Goal: Register for event/course

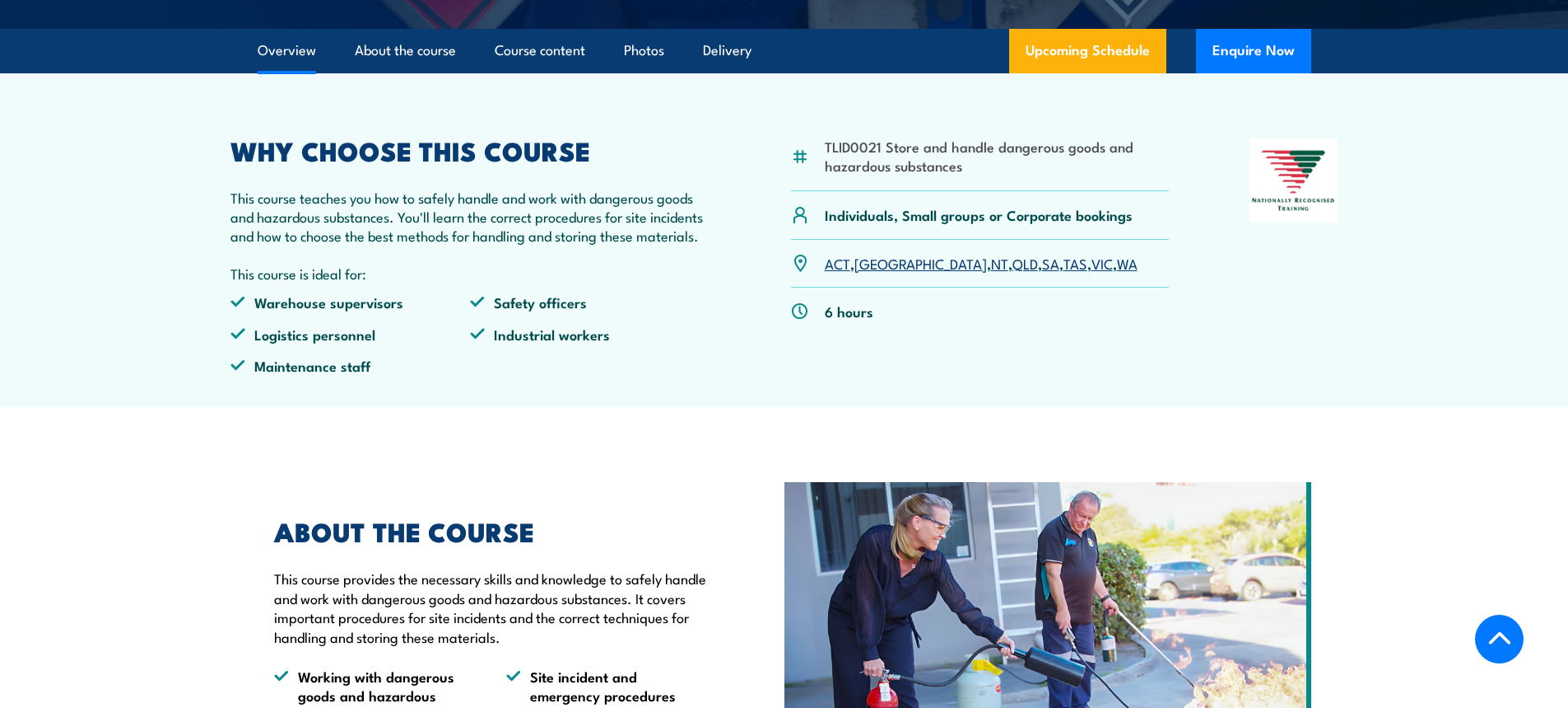
click at [874, 272] on link "[GEOGRAPHIC_DATA]" at bounding box center [920, 263] width 132 height 20
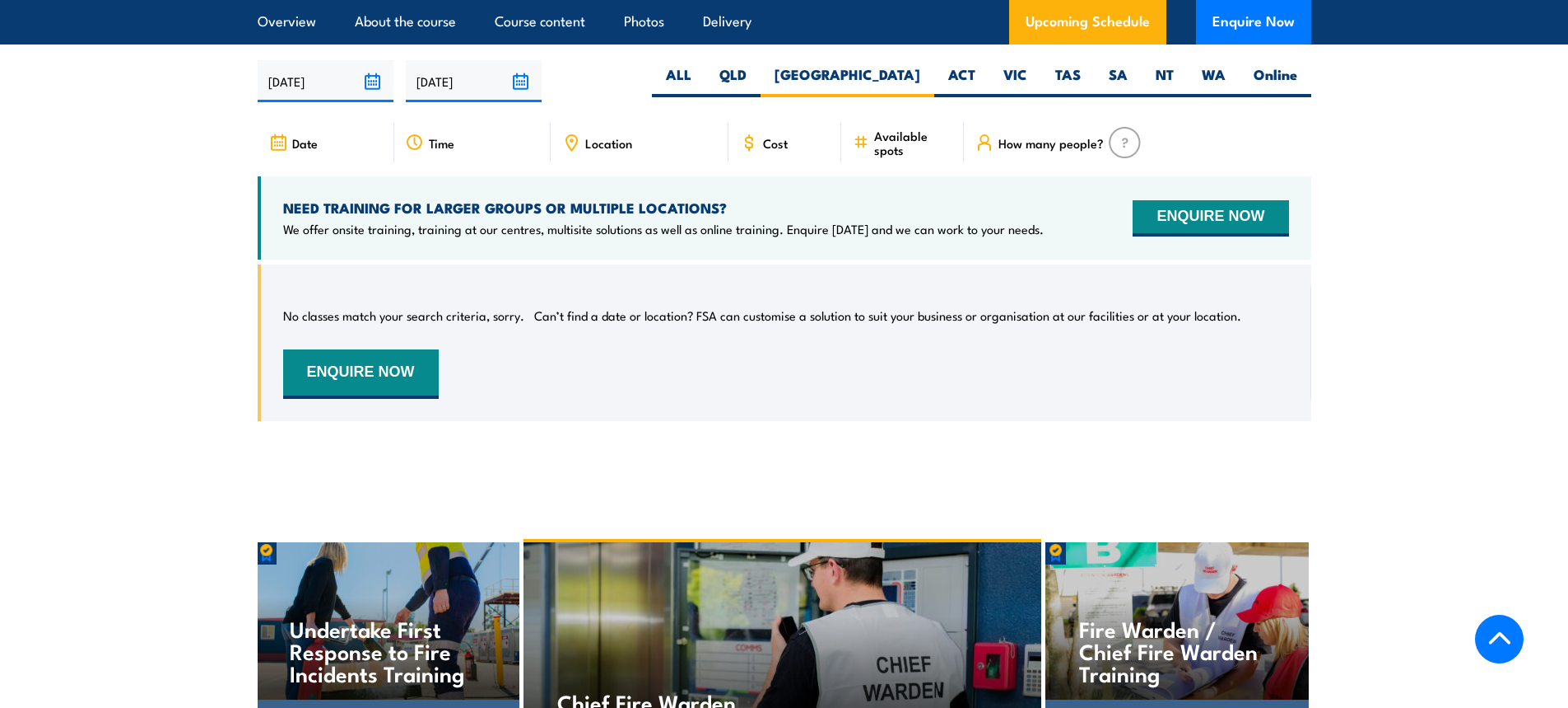
scroll to position [2593, 0]
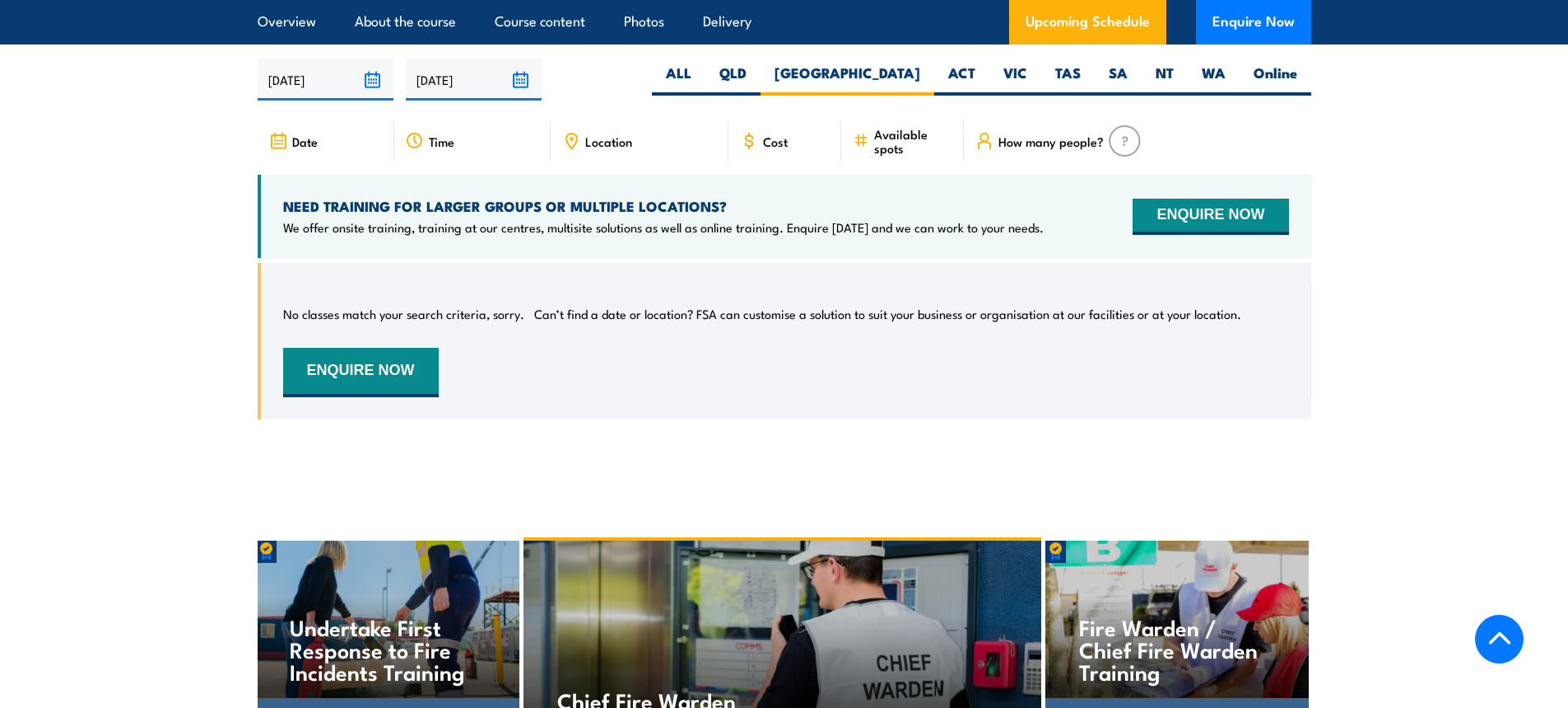
click at [1448, 139] on section "UPCOMING SCHEDULE FOR - "Handle Dangerous Goods and Hazardous Substances Traini…" at bounding box center [784, 215] width 1568 height 458
click at [1188, 229] on button "ENQUIRE NOW" at bounding box center [1210, 217] width 156 height 36
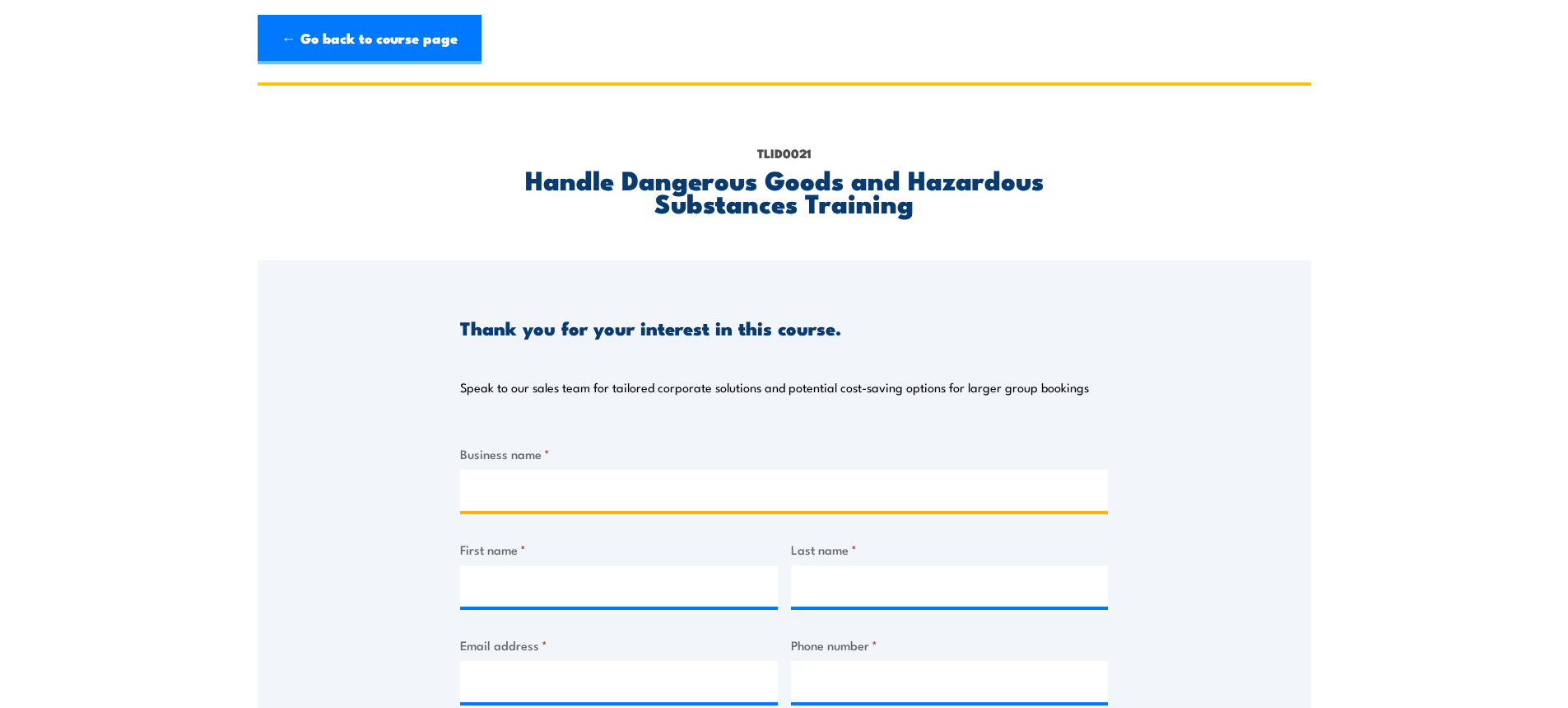
click at [645, 490] on input "Business name *" at bounding box center [784, 490] width 648 height 41
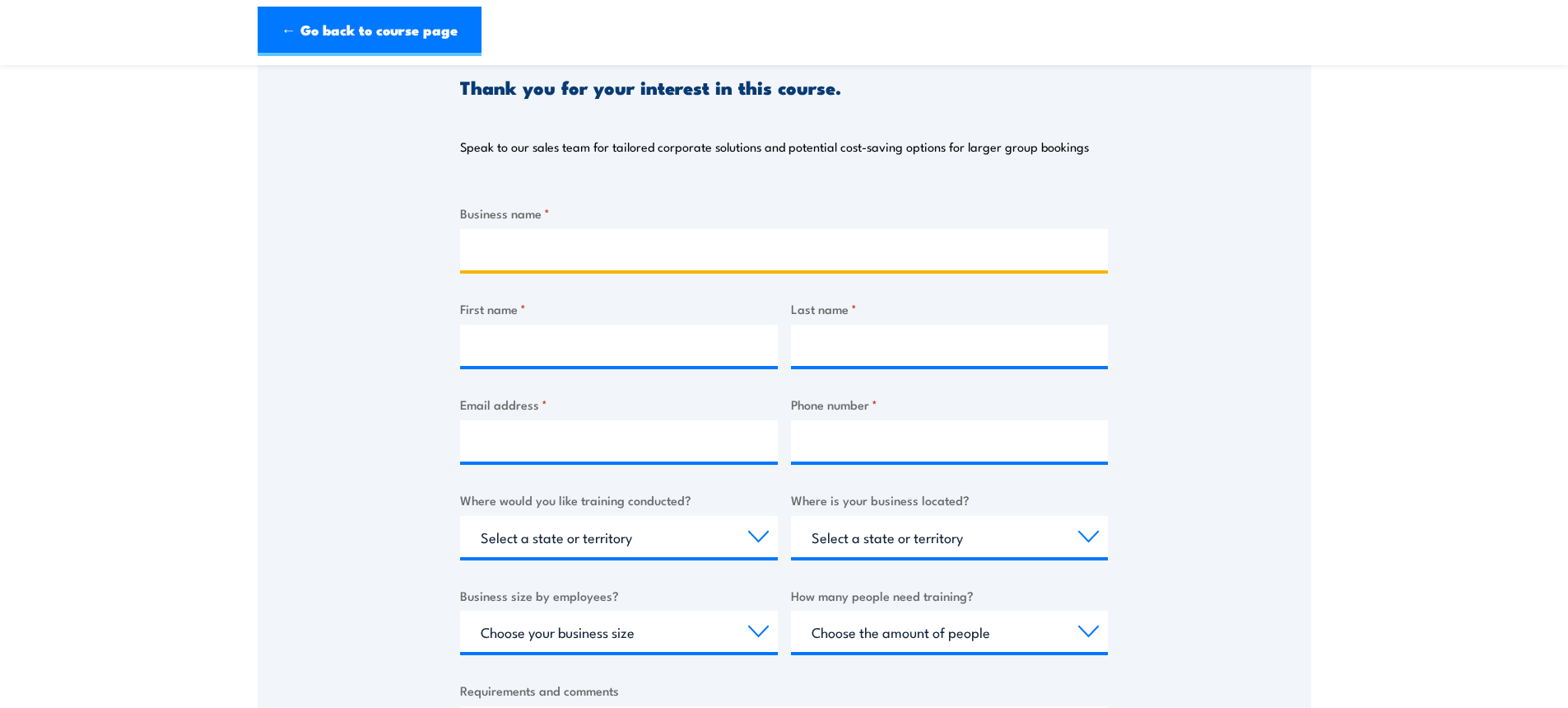
scroll to position [247, 0]
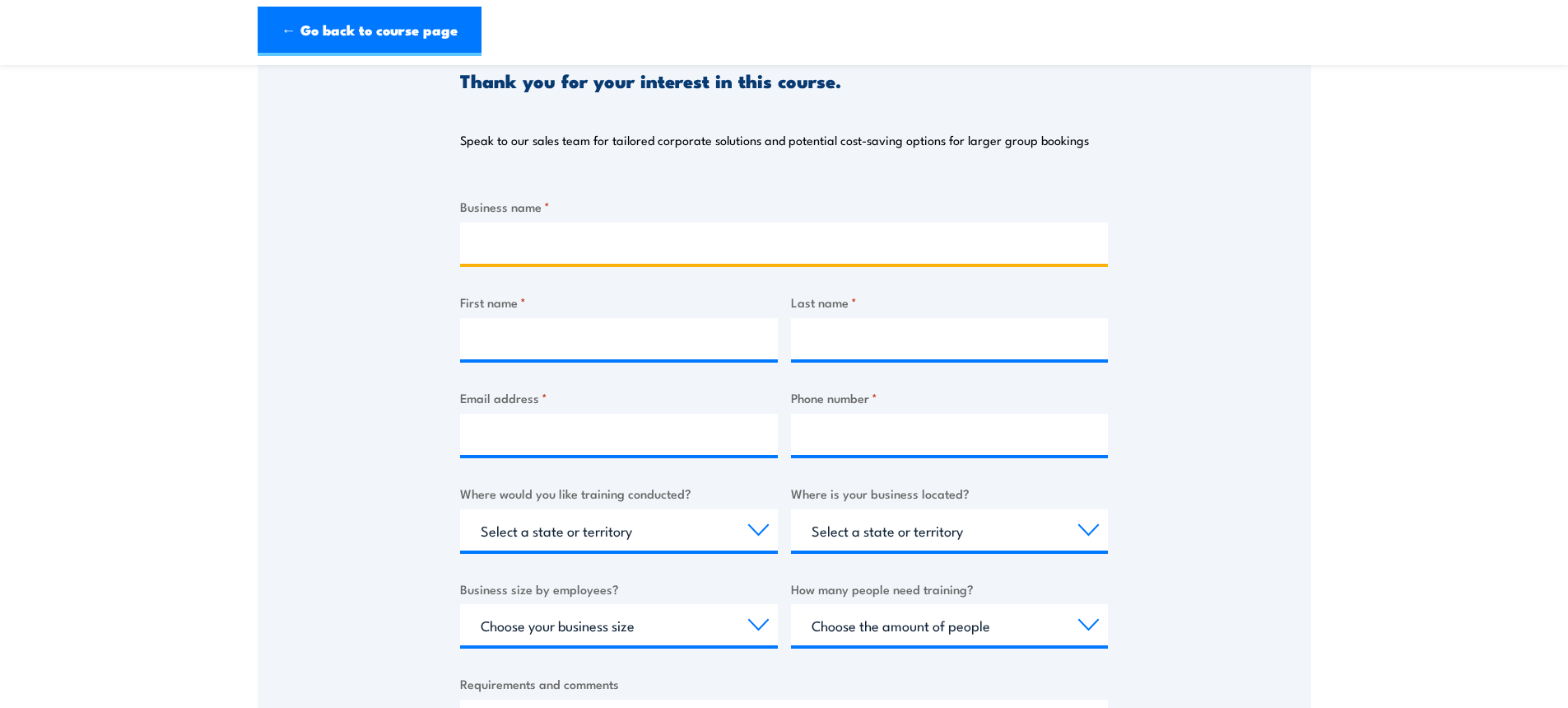
click at [592, 241] on input "Business name *" at bounding box center [784, 243] width 648 height 41
type input "Toshiba International Corporation PTY Ltd"
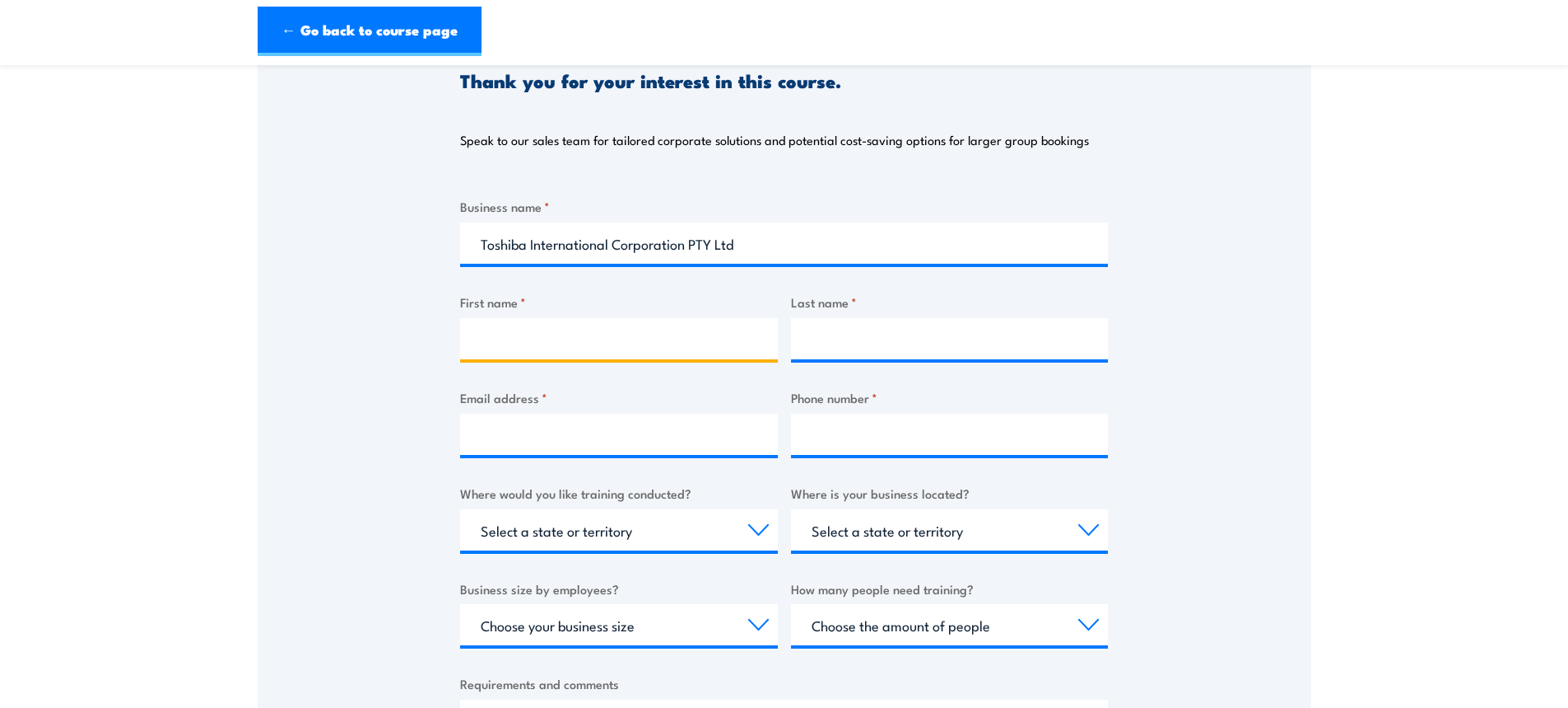
click at [670, 337] on input "First name *" at bounding box center [619, 339] width 318 height 41
type input "Berkeh"
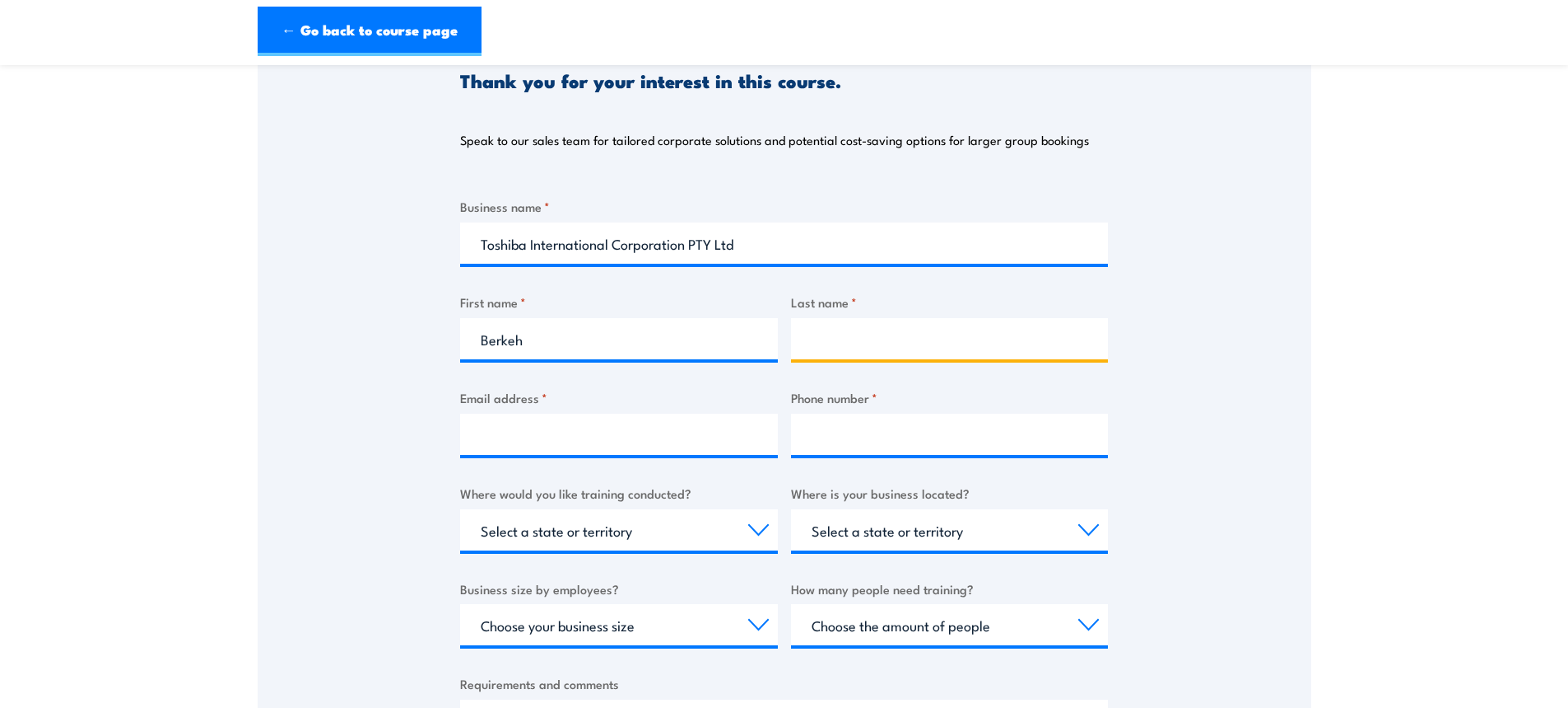
click at [850, 343] on input "Last name *" at bounding box center [950, 339] width 318 height 41
type input "Malek"
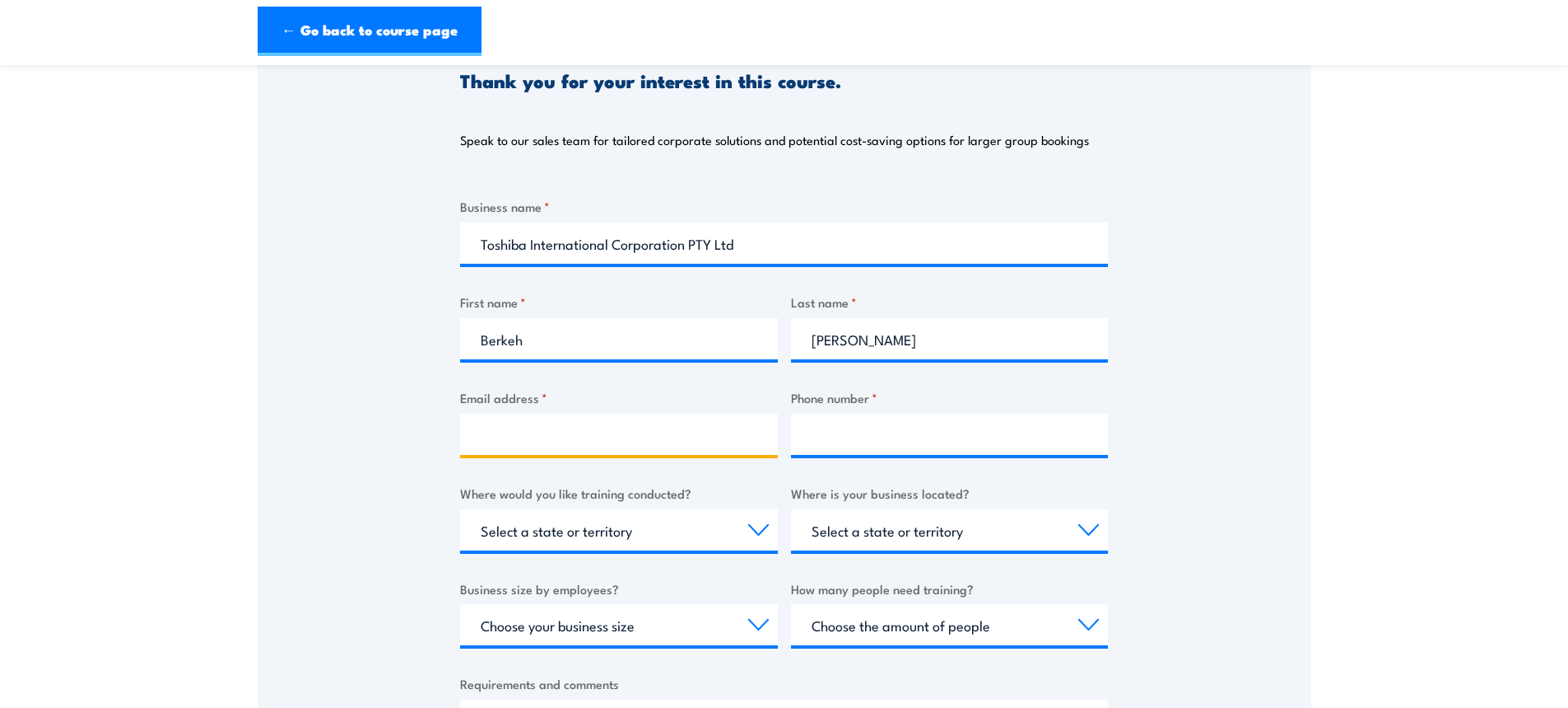
click at [679, 424] on input "Email address *" at bounding box center [619, 434] width 318 height 41
type input "malek@tic.toshiba.com.au"
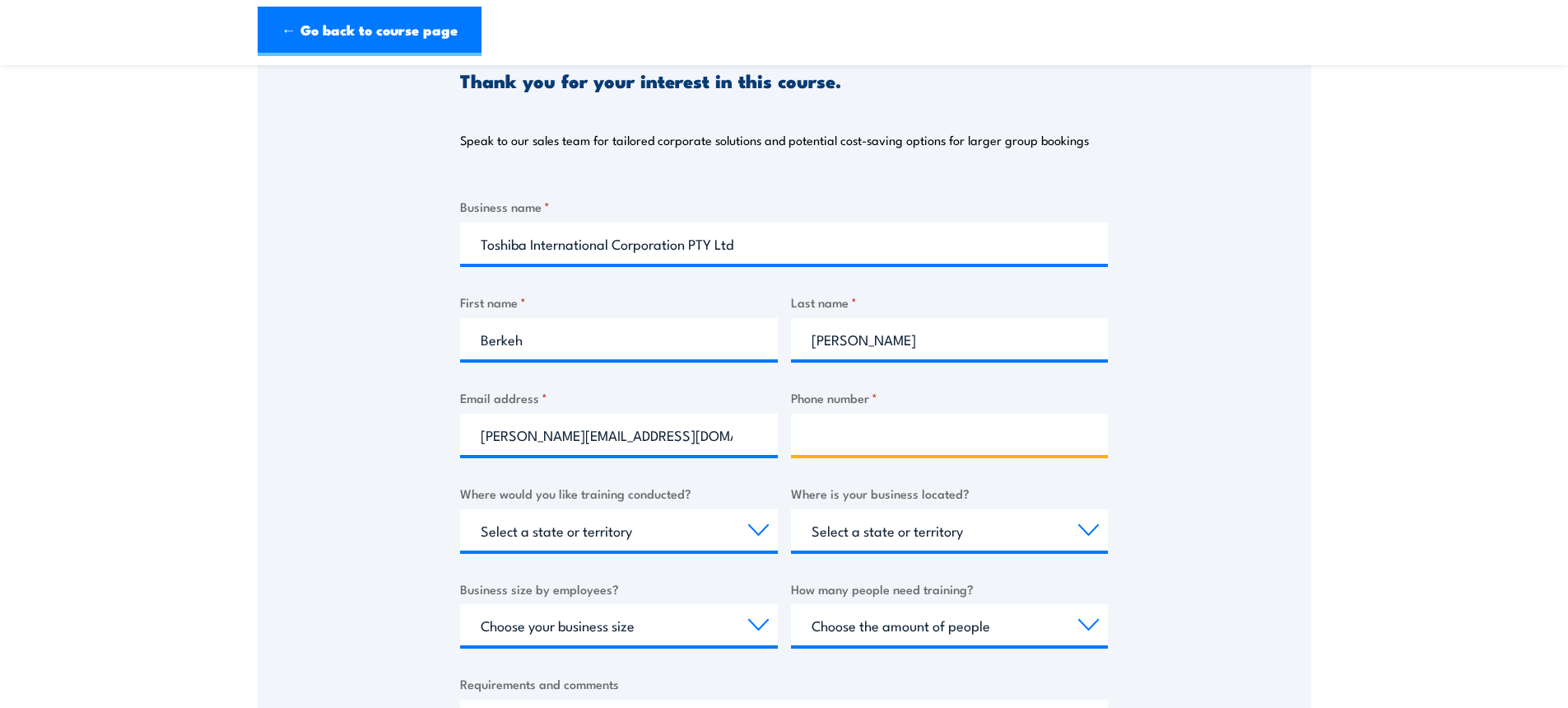
click at [833, 445] on input "Phone number *" at bounding box center [950, 434] width 318 height 41
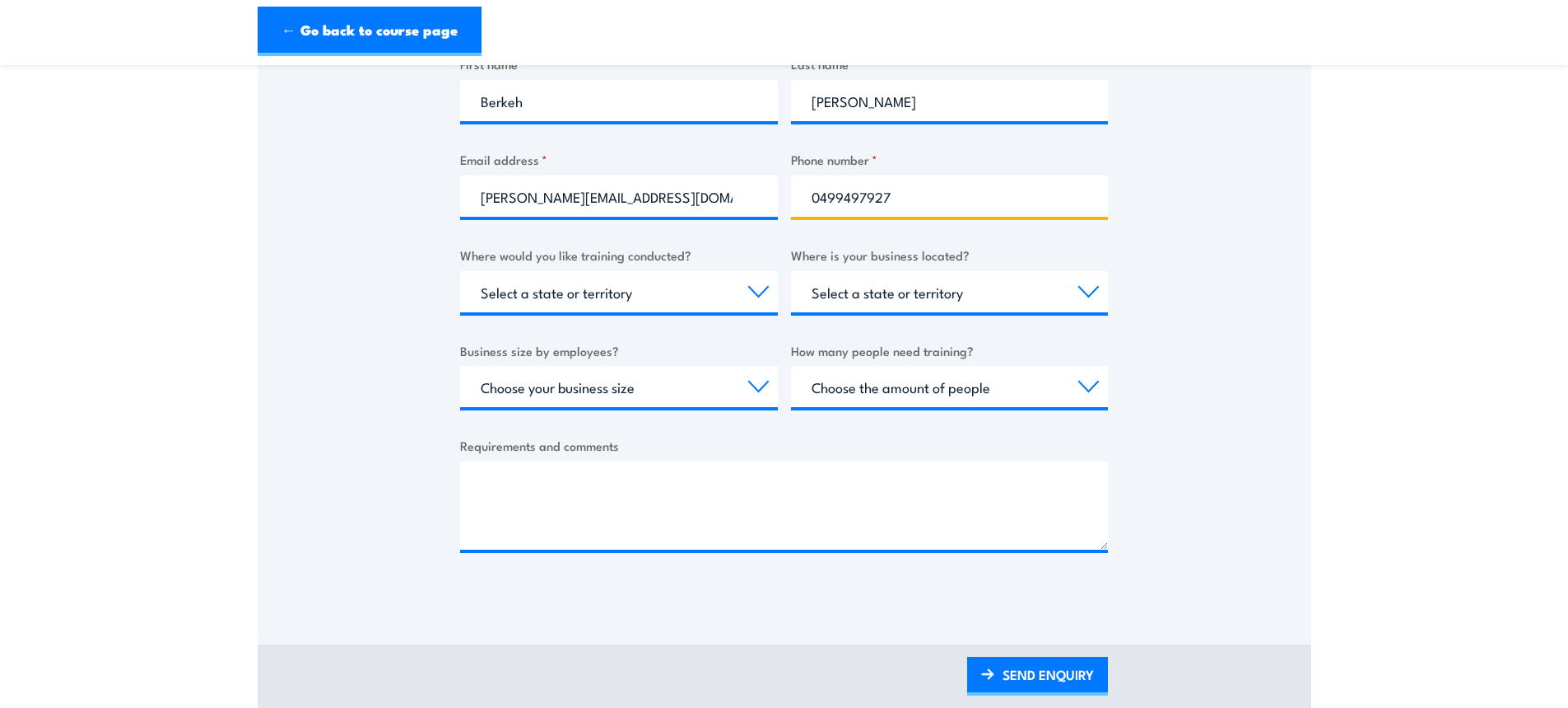
scroll to position [494, 0]
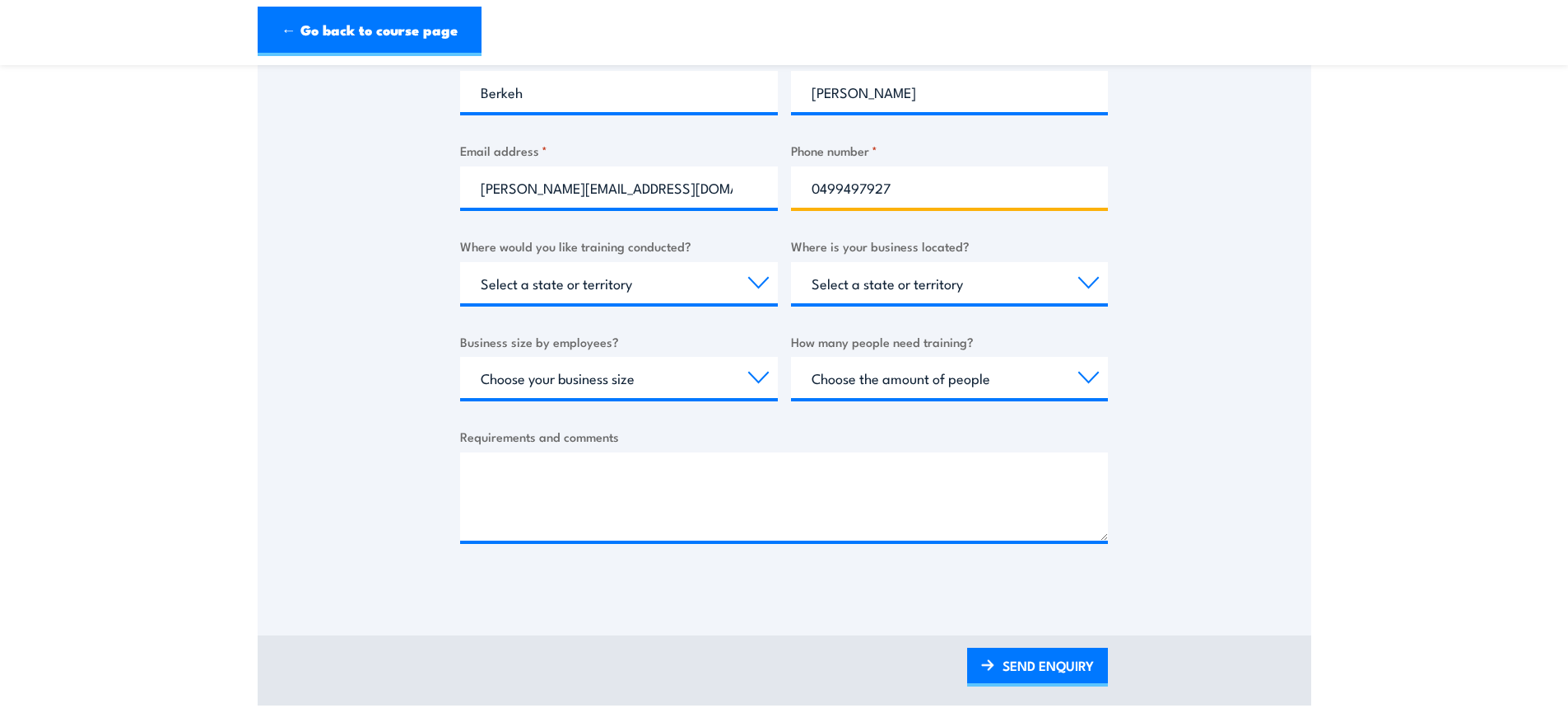
type input "0499497927"
click at [759, 278] on select "Select a state or territory Nationally - multiple locations QLD NSW VIC SA ACT …" at bounding box center [619, 283] width 318 height 41
select select "[GEOGRAPHIC_DATA]"
click at [460, 262] on select "Select a state or territory Nationally - multiple locations QLD NSW VIC SA ACT …" at bounding box center [619, 283] width 318 height 41
click at [841, 291] on select "Select a state or territory QLD NSW VIC SA ACT WA TAS NT" at bounding box center [950, 283] width 318 height 41
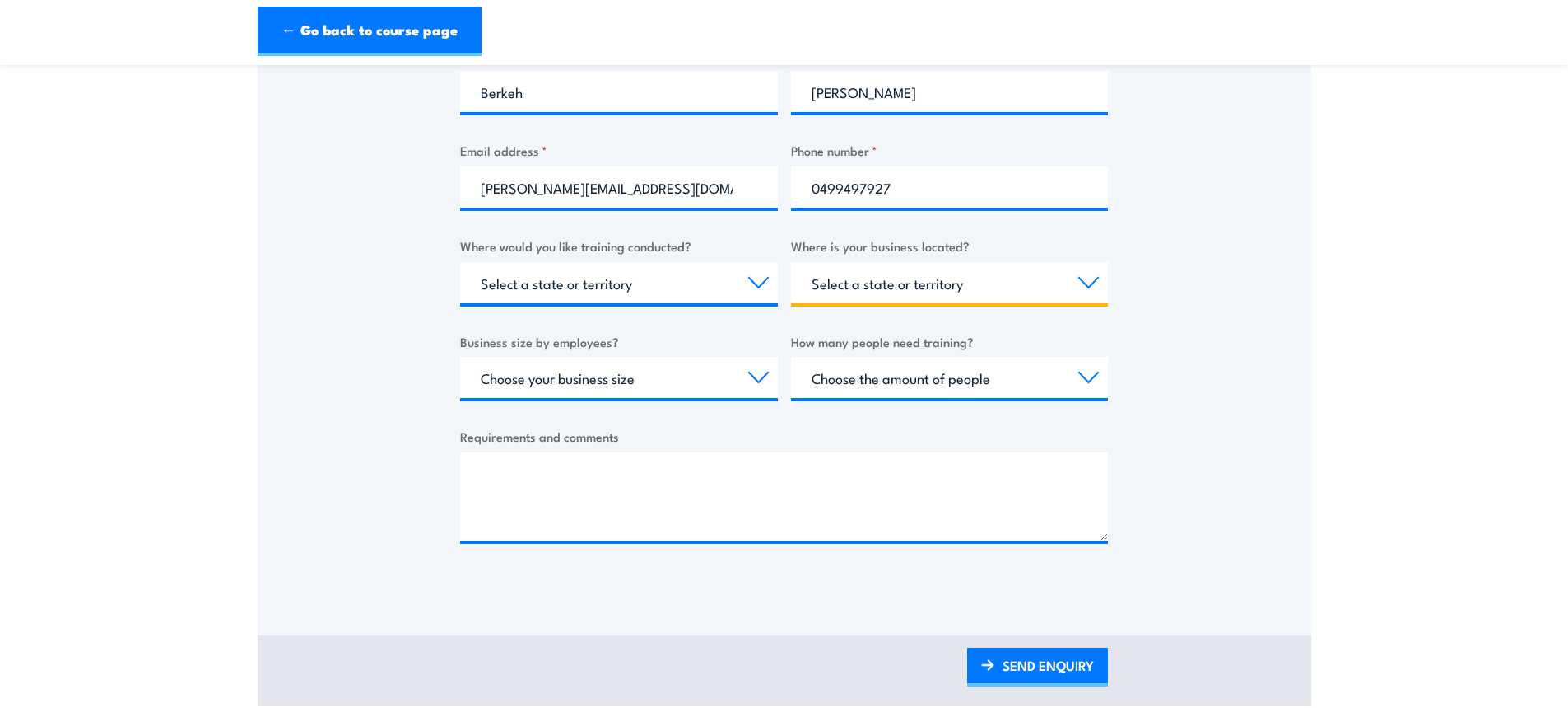
select select "[GEOGRAPHIC_DATA]"
click at [791, 262] on select "Select a state or territory QLD NSW VIC SA ACT WA TAS NT" at bounding box center [950, 283] width 318 height 41
click at [674, 381] on select "Choose your business size 1 to 19 20 to 199 200+" at bounding box center [619, 378] width 318 height 41
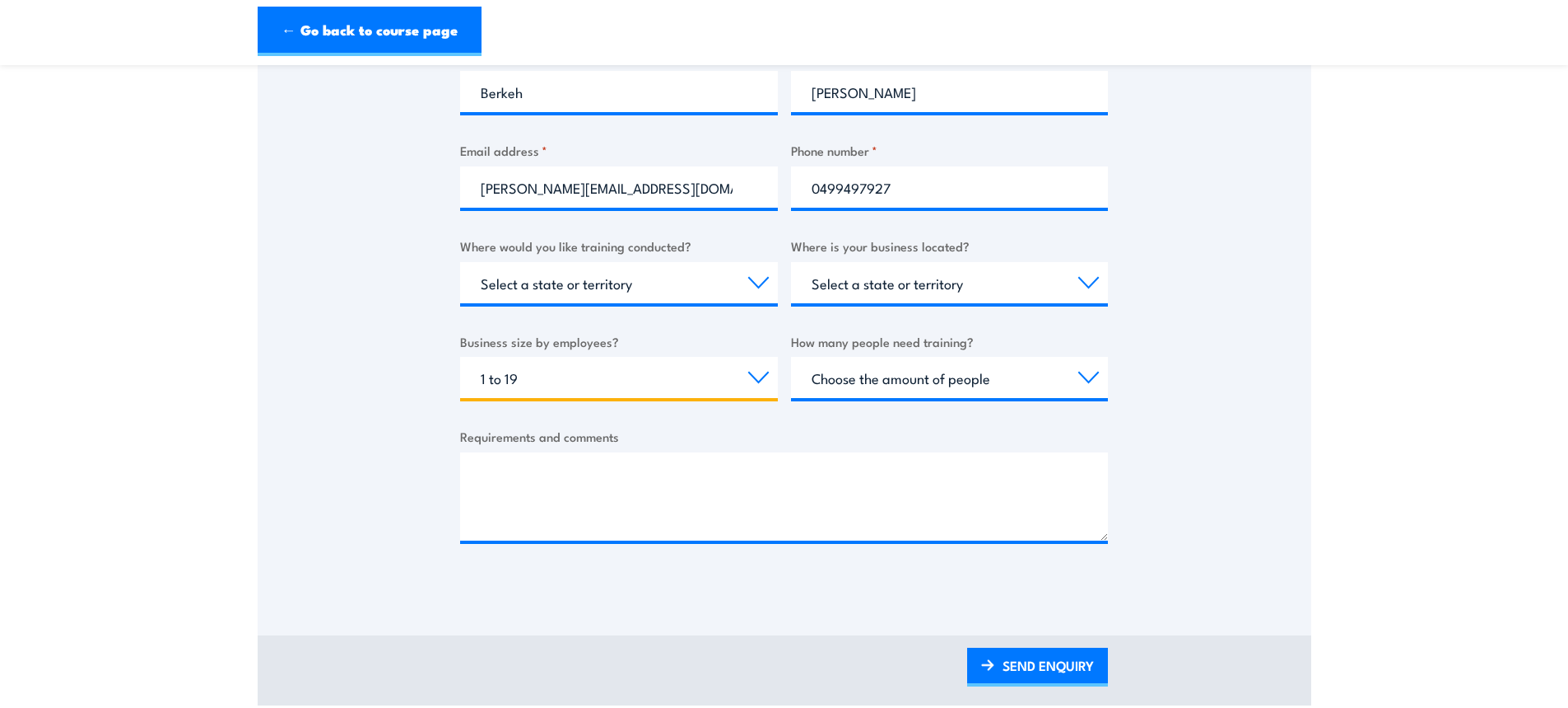
click at [460, 357] on select "Choose your business size 1 to 19 20 to 199 200+" at bounding box center [619, 378] width 318 height 41
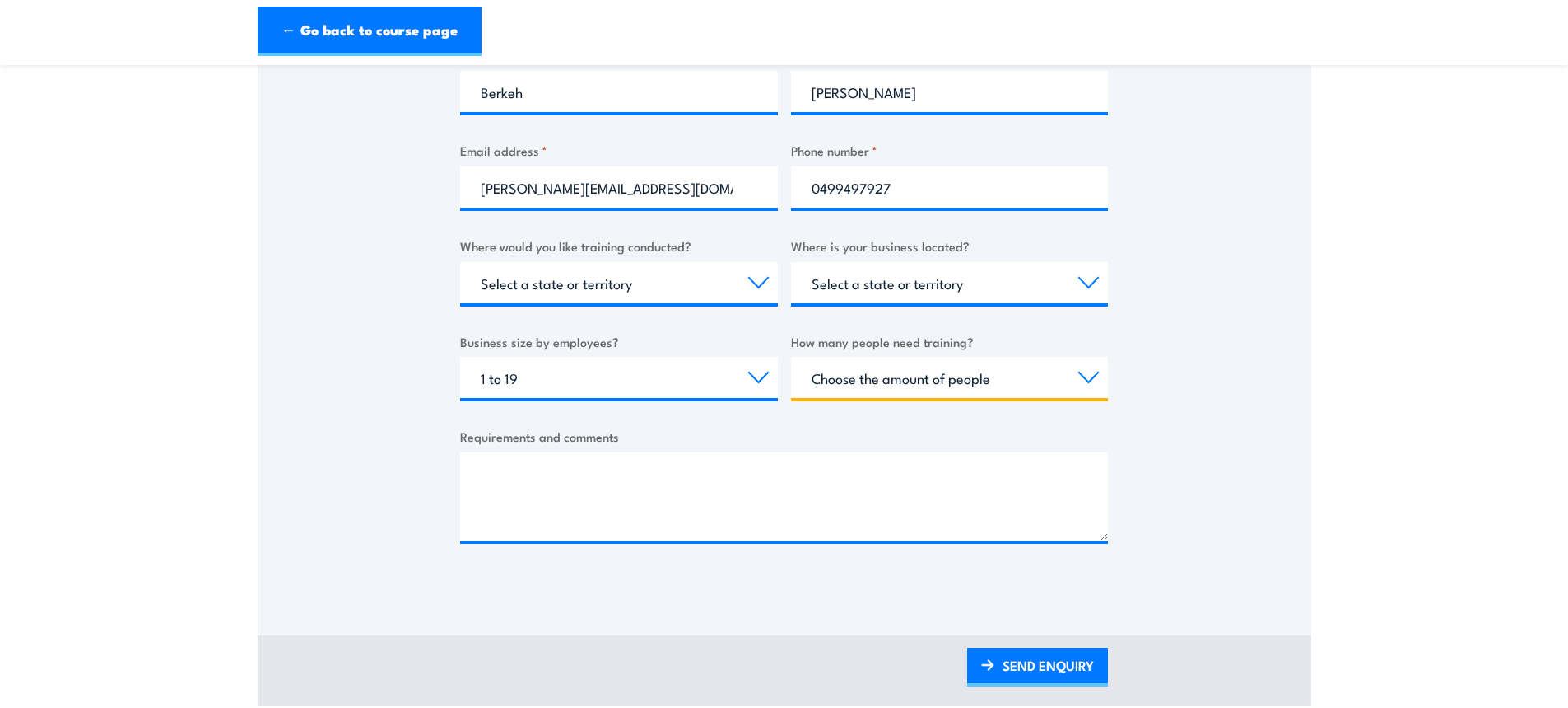
click at [837, 377] on select "Choose the amount of people 1 to 4 5 to 19 20+" at bounding box center [950, 378] width 318 height 41
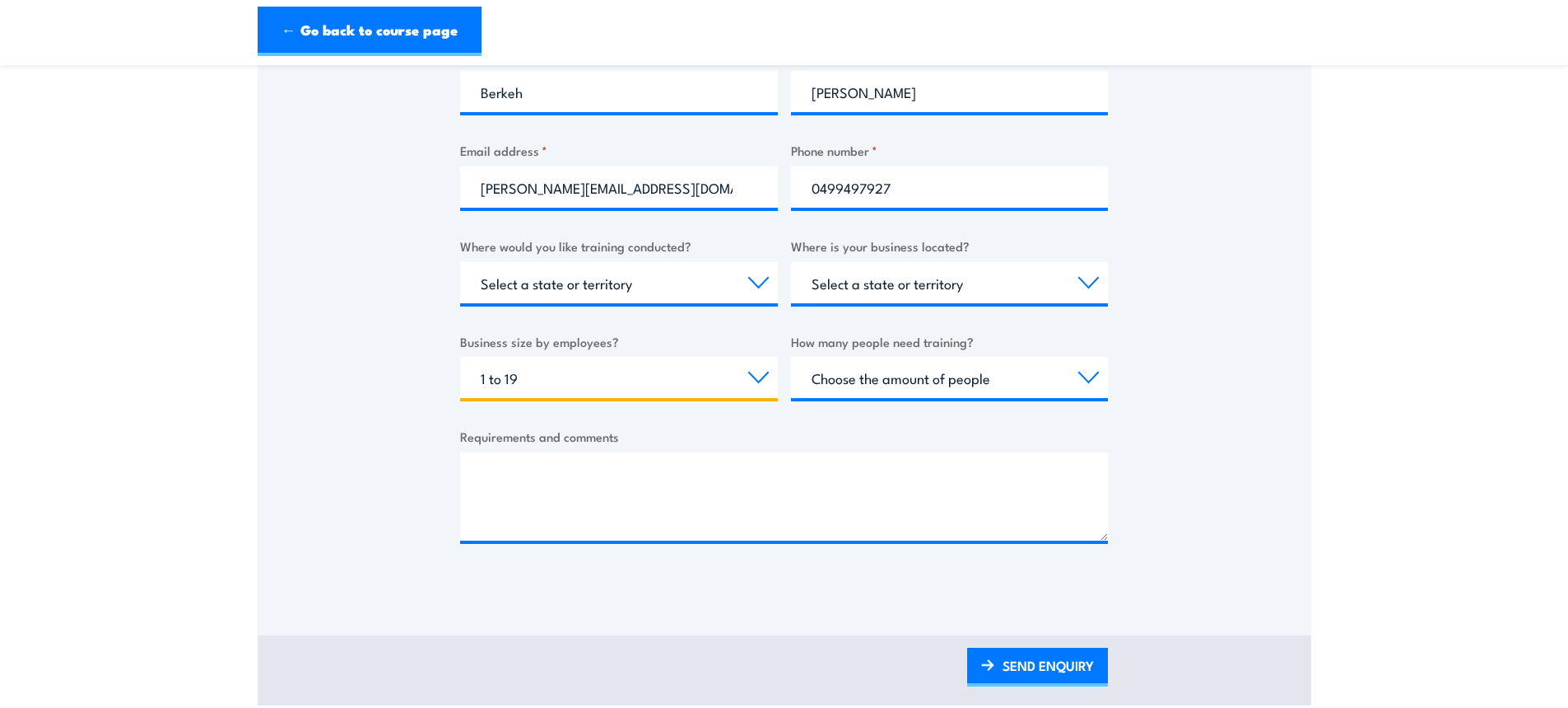
click at [638, 379] on select "Choose your business size 1 to 19 20 to 199 200+" at bounding box center [619, 378] width 318 height 41
select select "200+"
click at [460, 357] on select "Choose your business size 1 to 19 20 to 199 200+" at bounding box center [619, 378] width 318 height 41
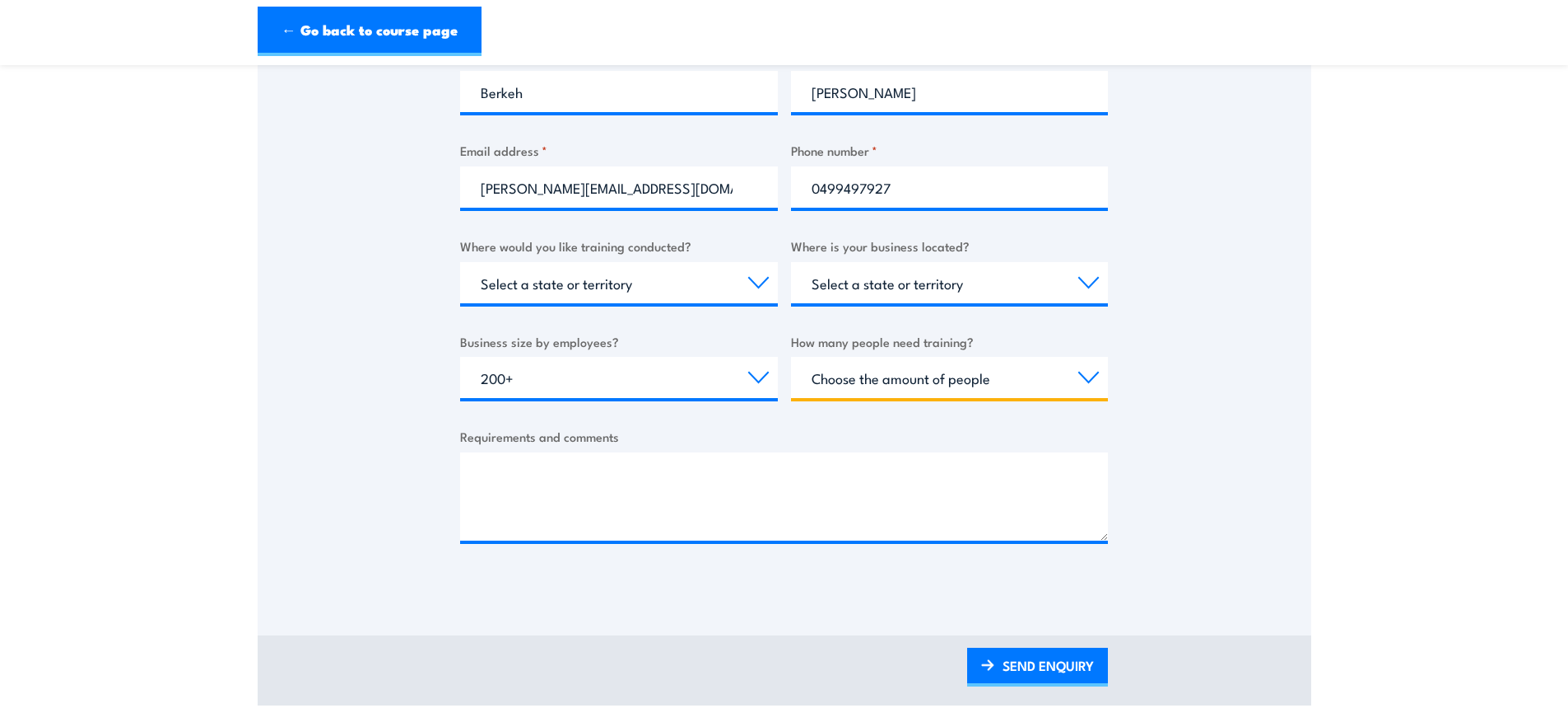
click at [846, 382] on select "Choose the amount of people 1 to 4 5 to 19 20+" at bounding box center [950, 378] width 318 height 41
select select "5 to 19"
click at [791, 357] on select "Choose the amount of people 1 to 4 5 to 19 20+" at bounding box center [950, 378] width 318 height 41
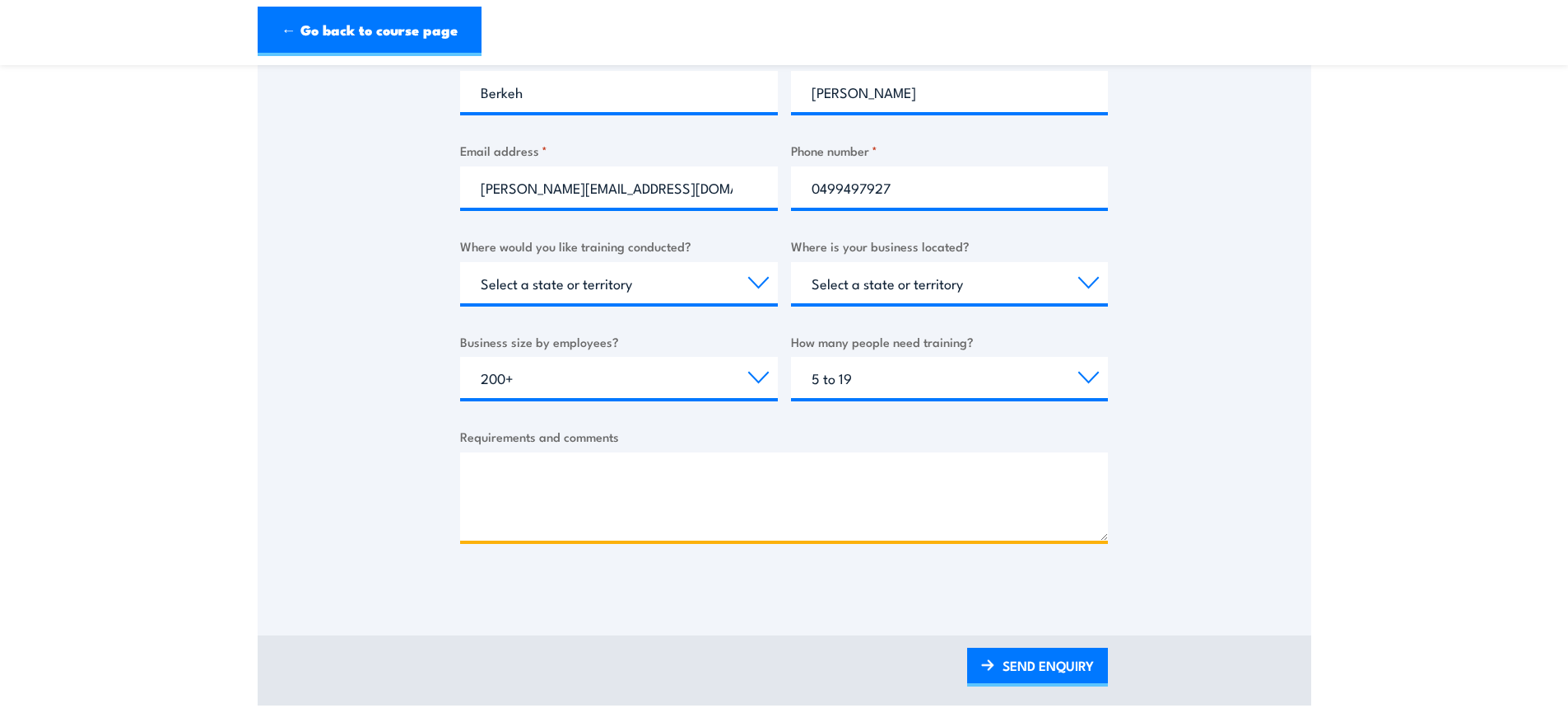
click at [848, 462] on textarea "Requirements and comments" at bounding box center [784, 496] width 648 height 88
click at [597, 482] on textarea "Requirements and comments" at bounding box center [784, 496] width 648 height 88
type textarea "i"
drag, startPoint x: 657, startPoint y: 477, endPoint x: 773, endPoint y: 482, distance: 116.1
click at [773, 482] on textarea "Hi There, Toshiba requires to conduct a training" at bounding box center [784, 496] width 648 height 88
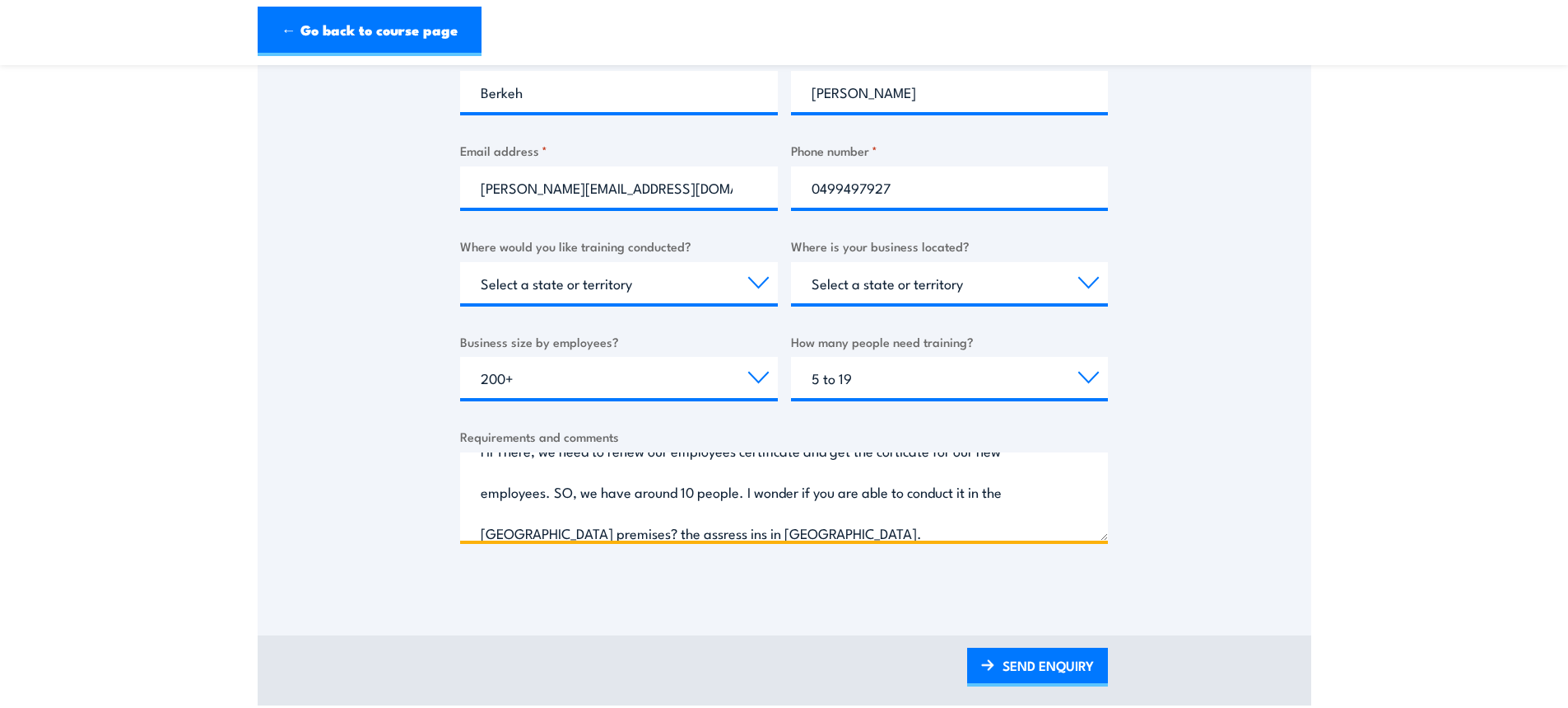
scroll to position [35, 0]
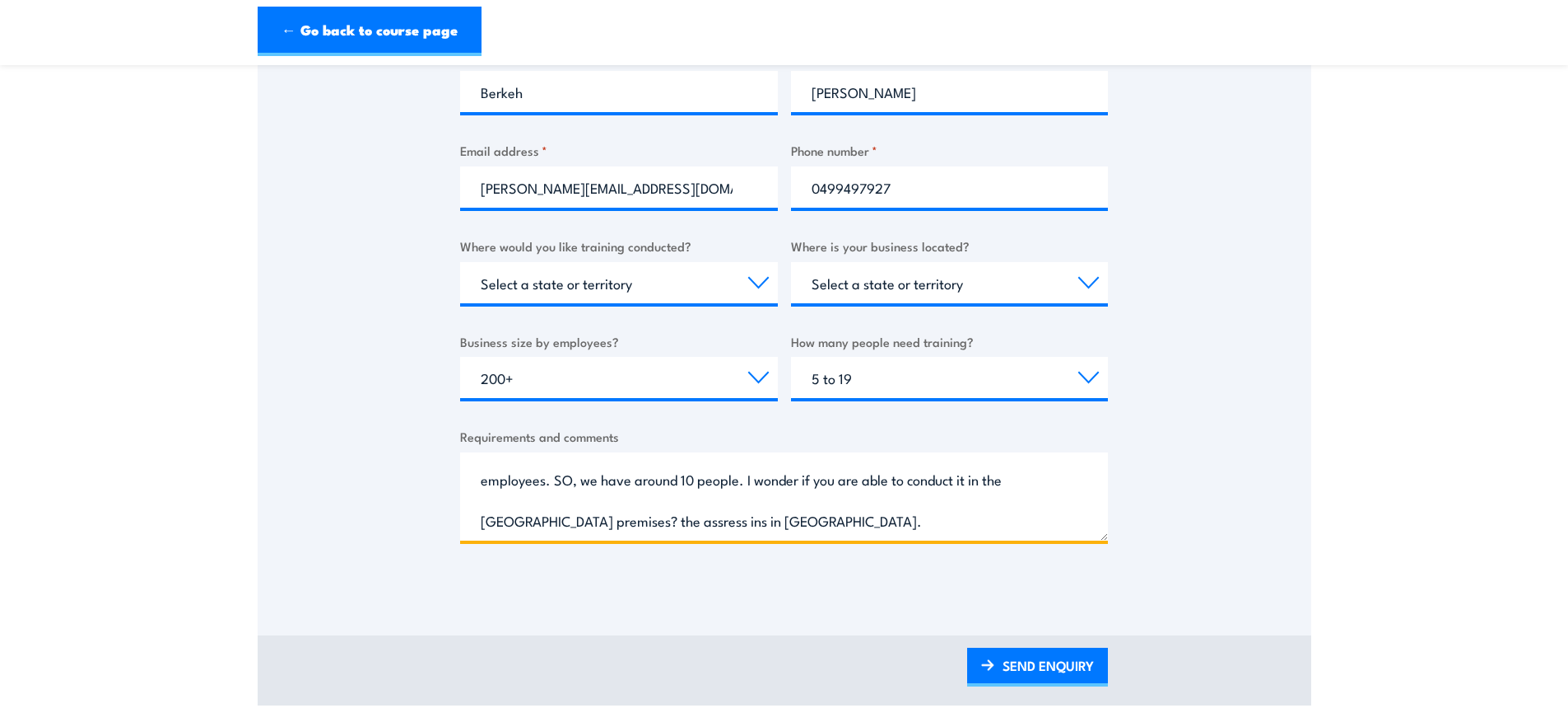
click at [568, 482] on textarea "Hi There, we need to renew our employees certificate and get the corticate for …" at bounding box center [784, 496] width 648 height 88
drag, startPoint x: 638, startPoint y: 523, endPoint x: 607, endPoint y: 512, distance: 32.9
click at [608, 507] on textarea "Hi There, we need to renew our employees certificate and get the corticate for …" at bounding box center [784, 496] width 648 height 88
drag, startPoint x: 599, startPoint y: 522, endPoint x: 797, endPoint y: 533, distance: 198.3
click at [797, 533] on textarea "Hi There, we need to renew our employees certificate and get the corticate for …" at bounding box center [784, 496] width 648 height 88
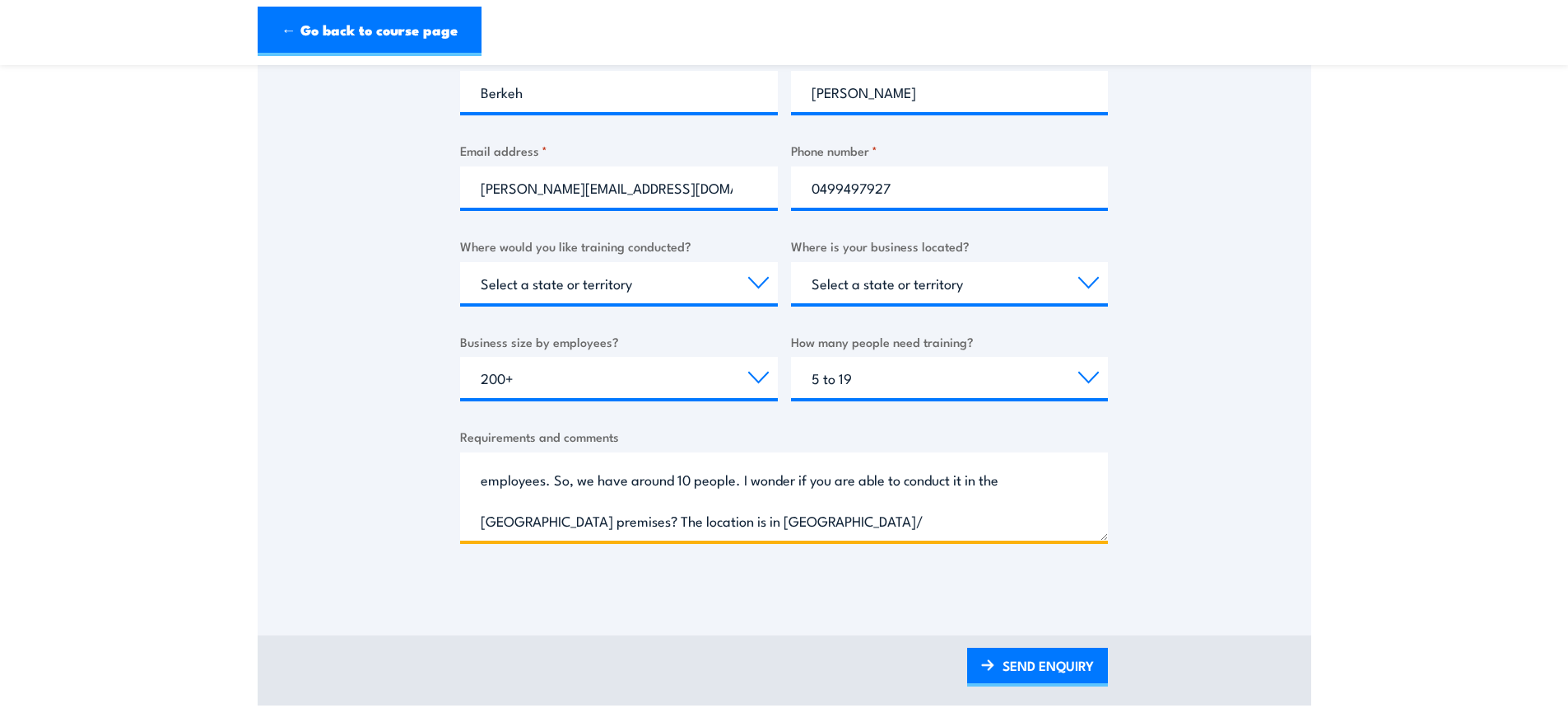
scroll to position [67, 0]
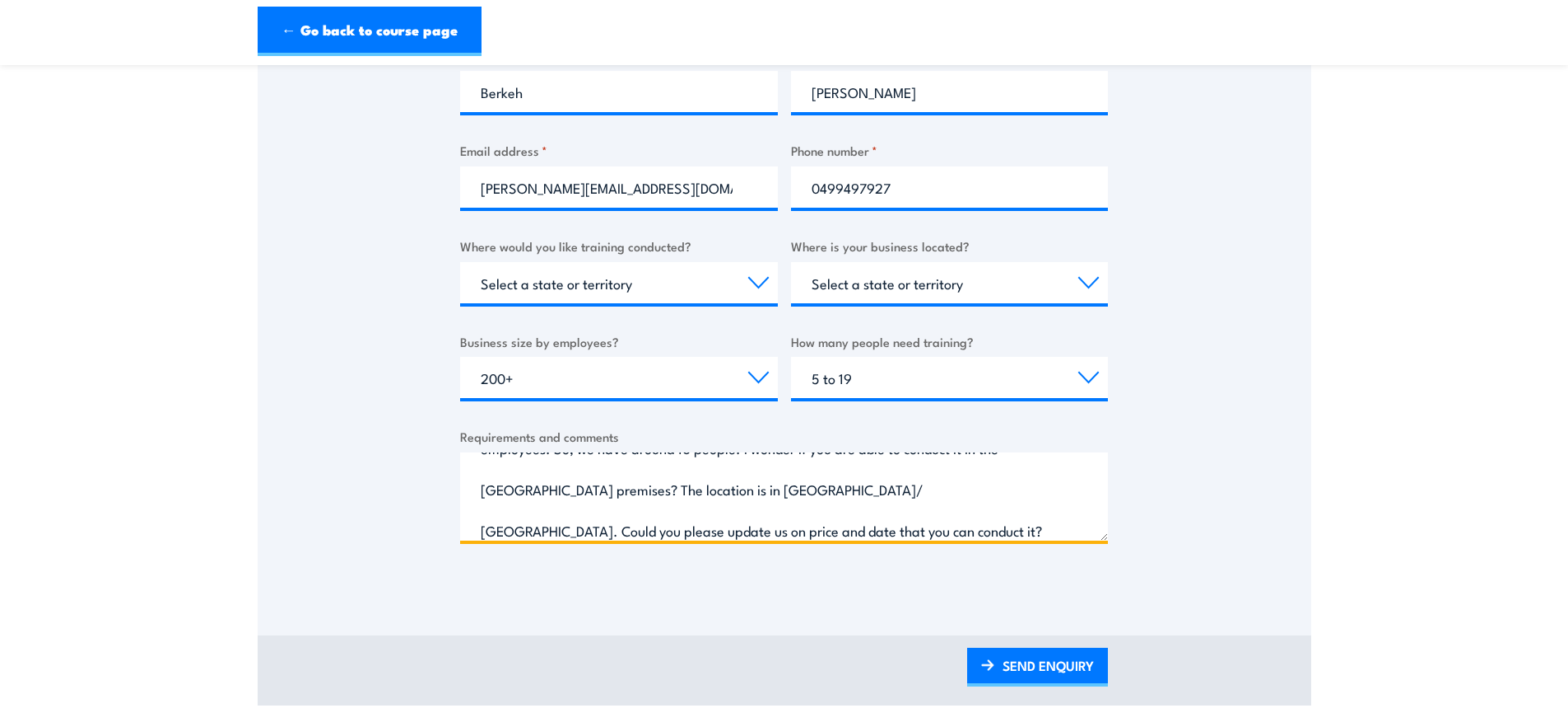
click at [586, 531] on textarea "Hi There, we need to renew our employees certificate and get the corticate for …" at bounding box center [784, 496] width 648 height 88
click at [764, 524] on textarea "Hi There, we need to renew our employees certificate and get the corticate for …" at bounding box center [784, 496] width 648 height 88
type textarea "Hi There, we need to renew our employees certificate and get the corticate for …"
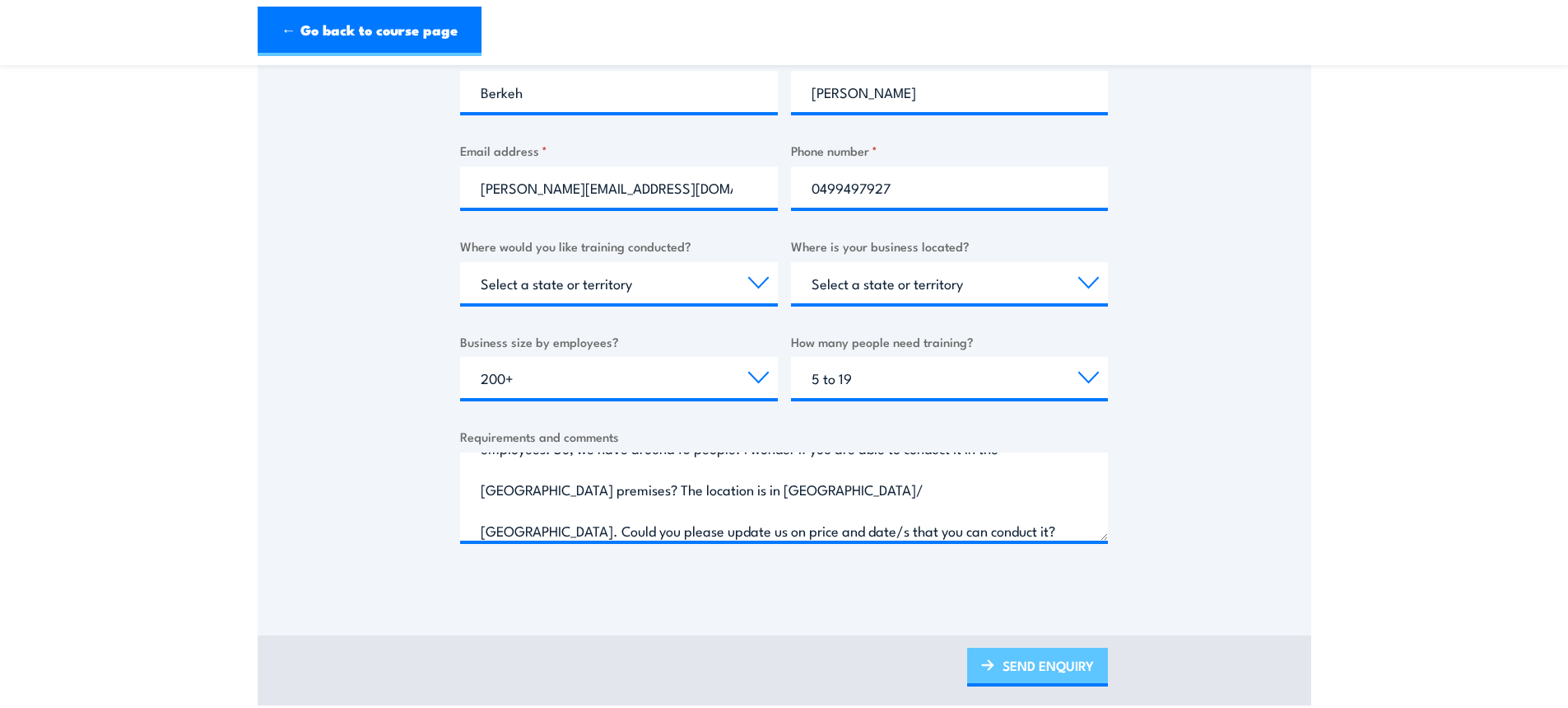
click at [1025, 663] on link "SEND ENQUIRY" at bounding box center [1038, 667] width 141 height 39
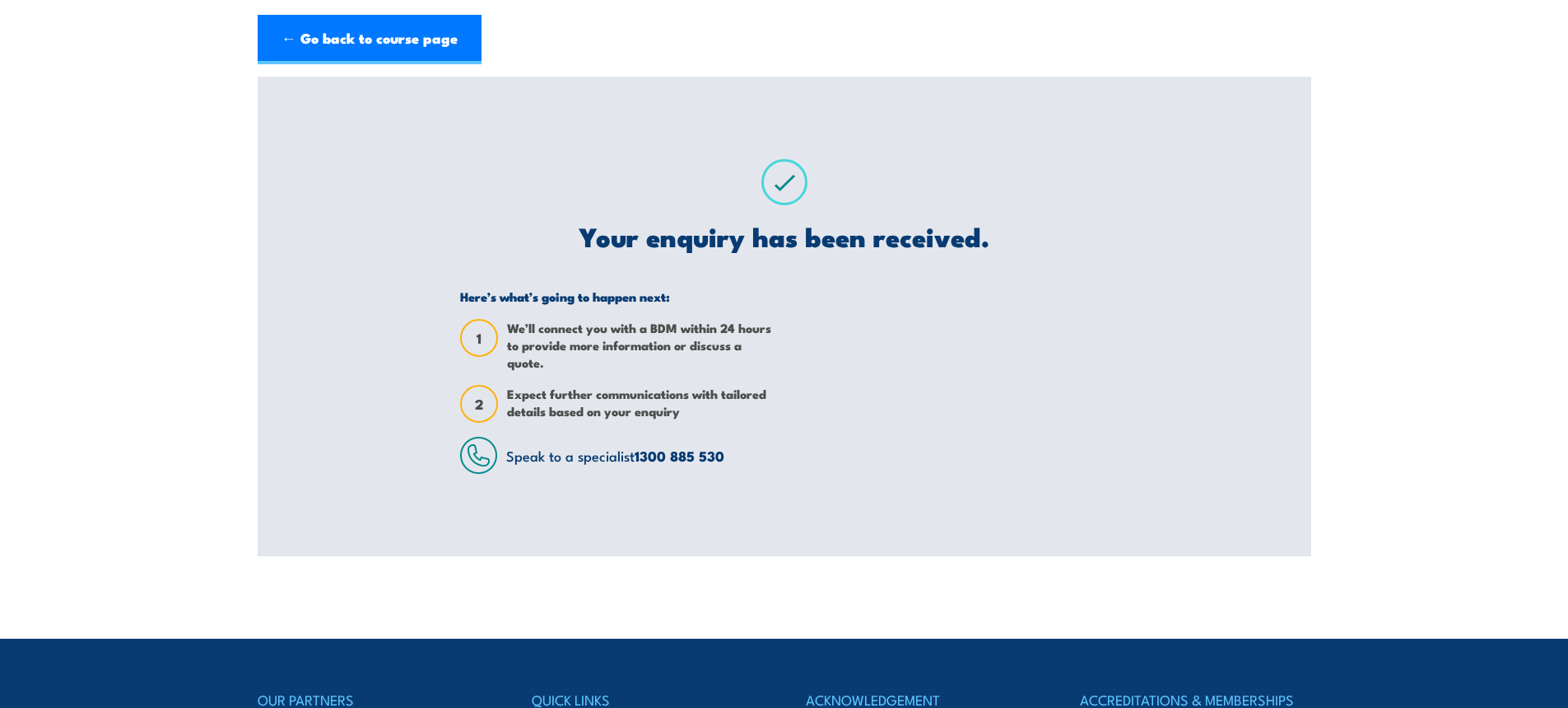
scroll to position [0, 0]
